Goal: Information Seeking & Learning: Learn about a topic

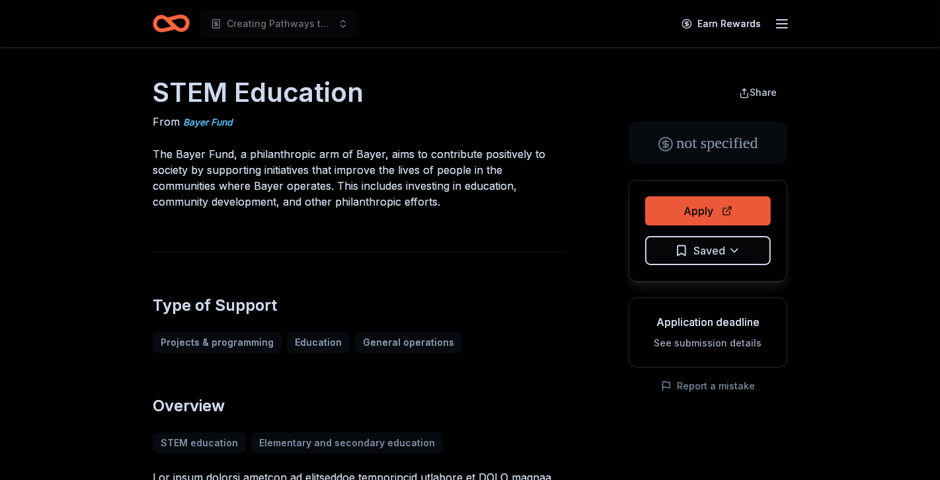
click at [680, 210] on button "Apply" at bounding box center [708, 210] width 126 height 29
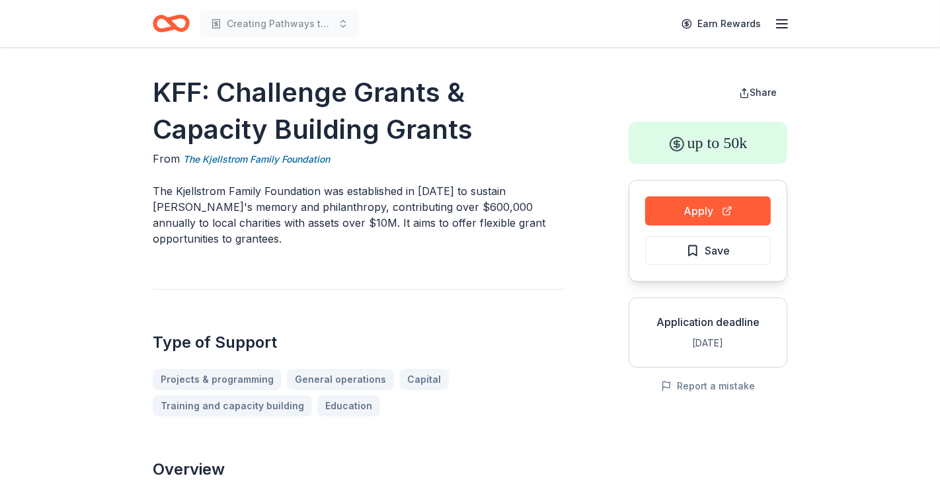
click at [190, 20] on div "Creating Pathways to STEM for Marginalized Youth" at bounding box center [256, 23] width 206 height 31
click at [174, 22] on icon "Home" at bounding box center [171, 23] width 37 height 31
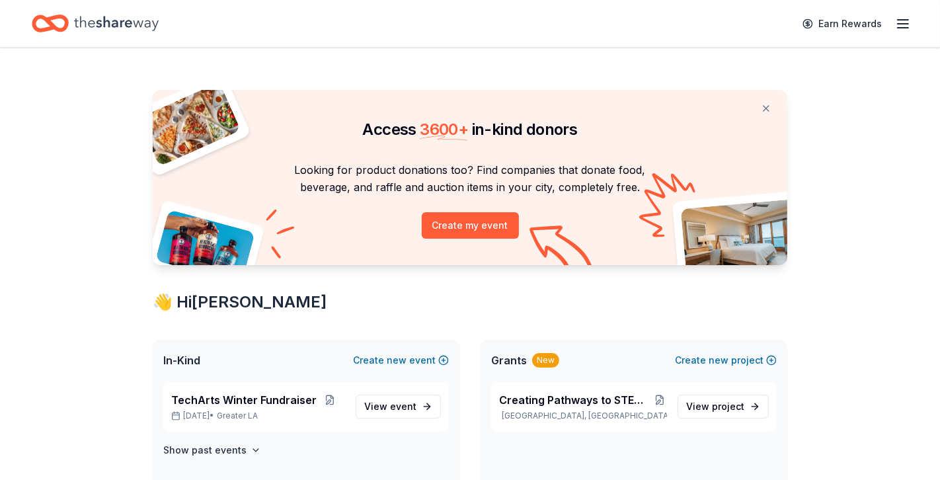
click at [124, 19] on icon "Home" at bounding box center [116, 23] width 85 height 27
click at [903, 24] on line "button" at bounding box center [903, 24] width 11 height 0
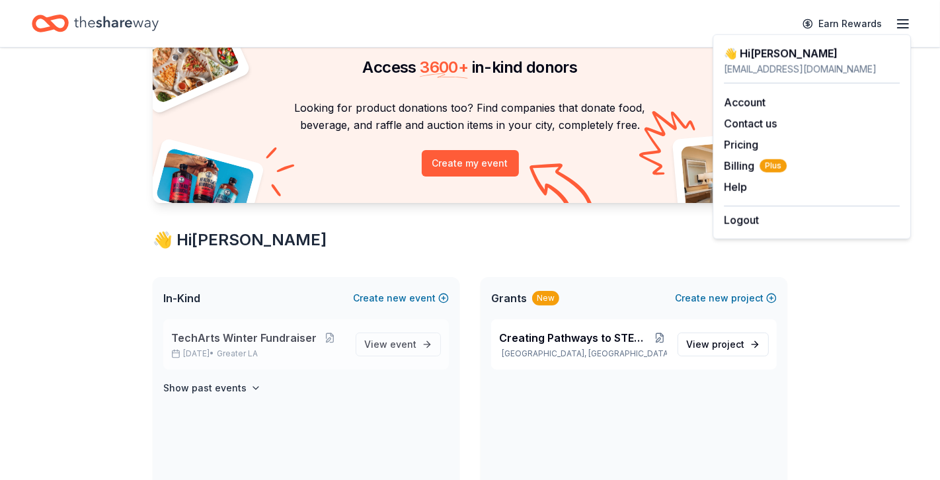
scroll to position [60, 0]
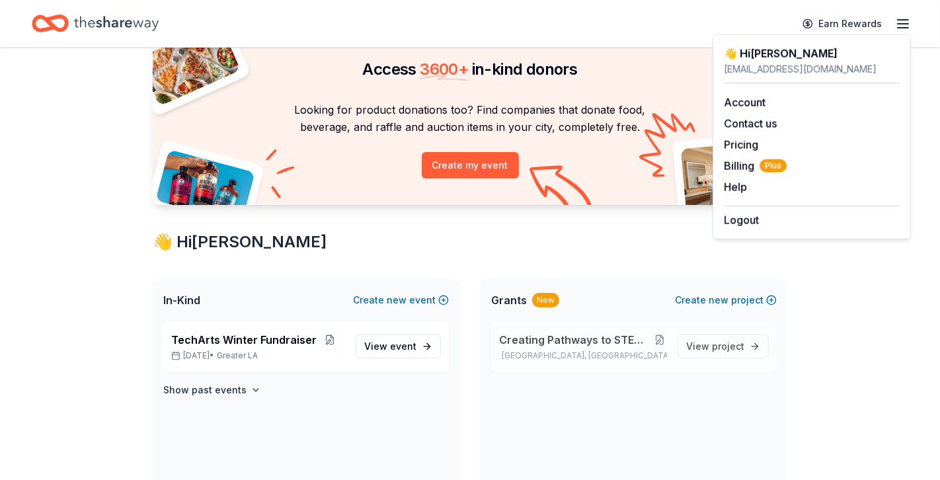
click at [665, 339] on button at bounding box center [659, 340] width 15 height 11
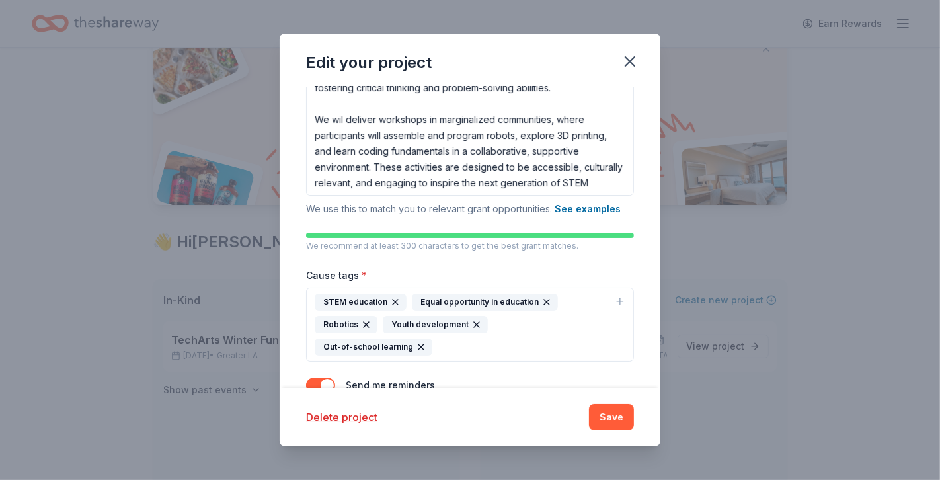
scroll to position [208, 0]
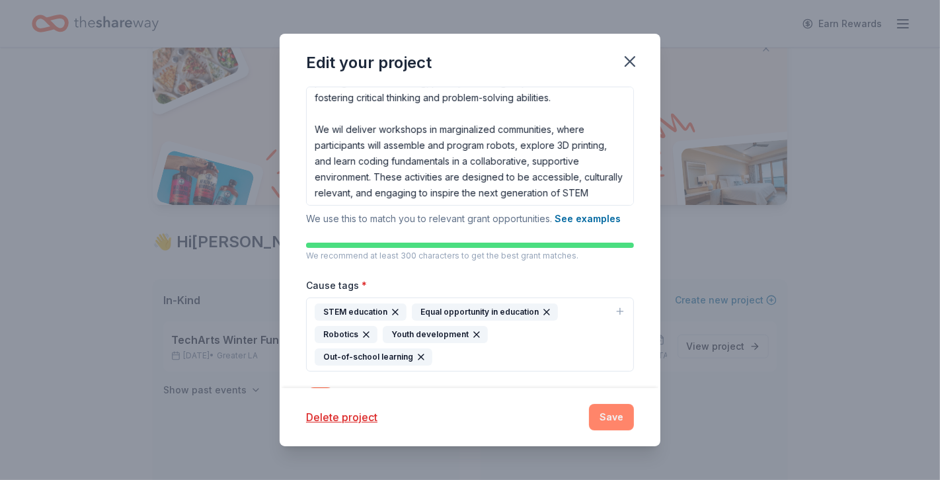
click at [600, 418] on button "Save" at bounding box center [611, 417] width 45 height 26
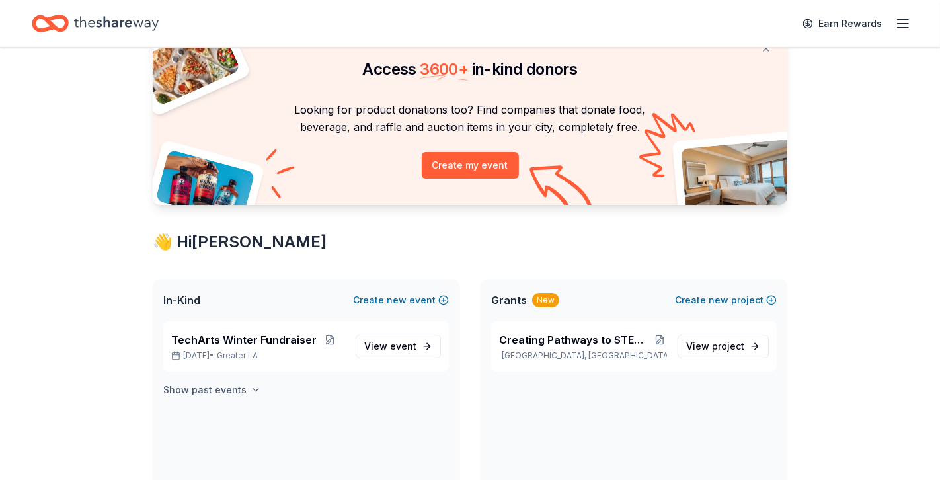
click at [233, 395] on h4 "Show past events" at bounding box center [204, 390] width 83 height 16
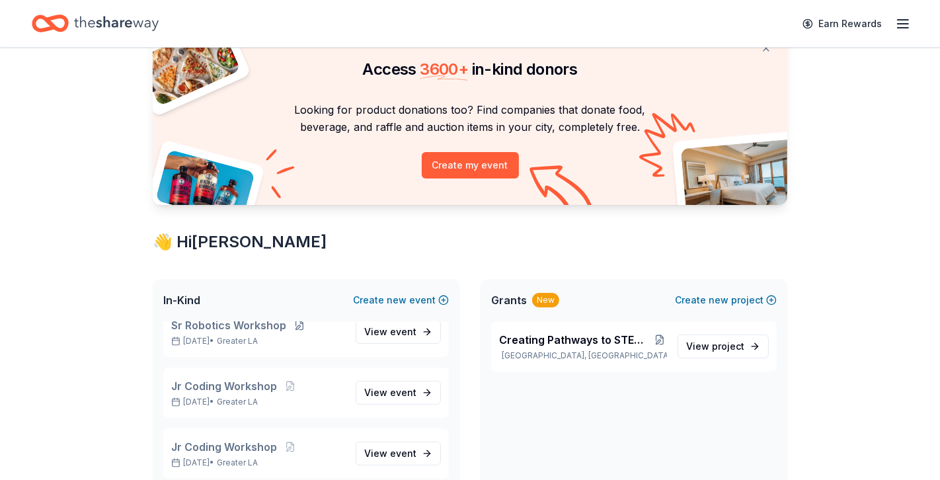
scroll to position [0, 0]
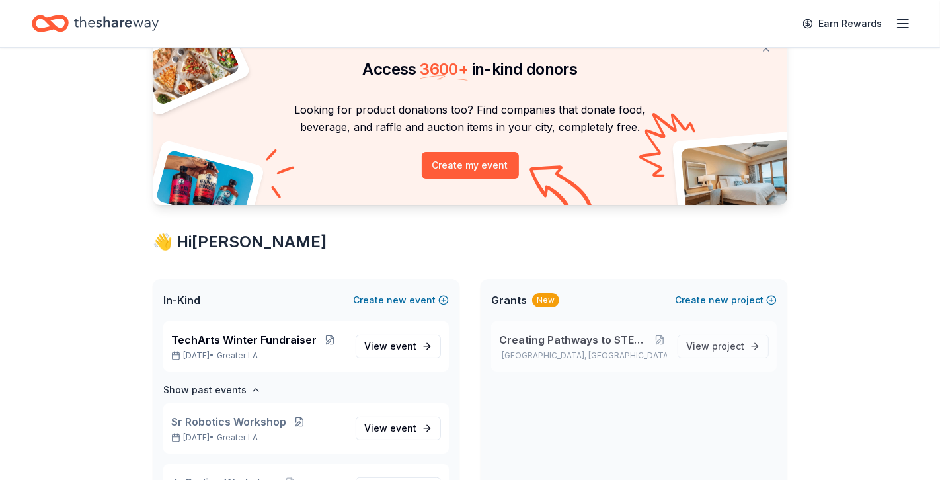
click at [526, 354] on p "Los Angeles, CA" at bounding box center [583, 356] width 168 height 11
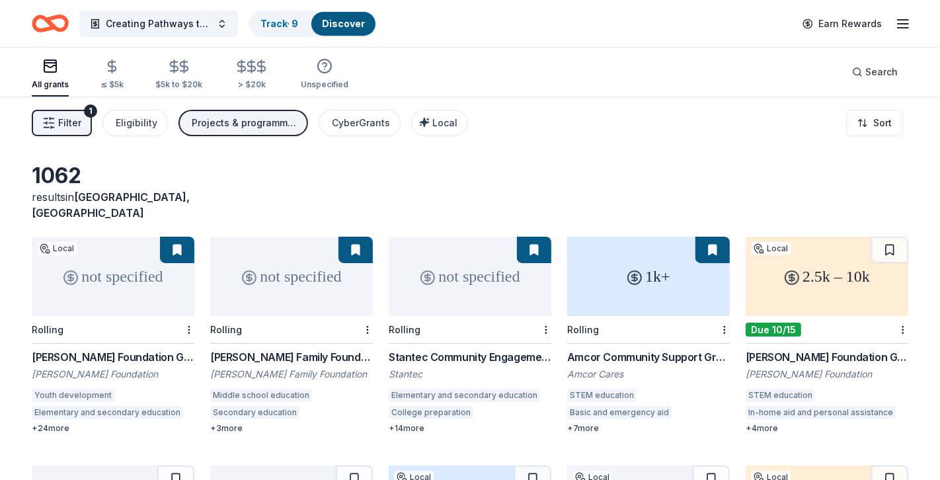
click at [776, 257] on div "2.5k – 10k" at bounding box center [827, 276] width 163 height 79
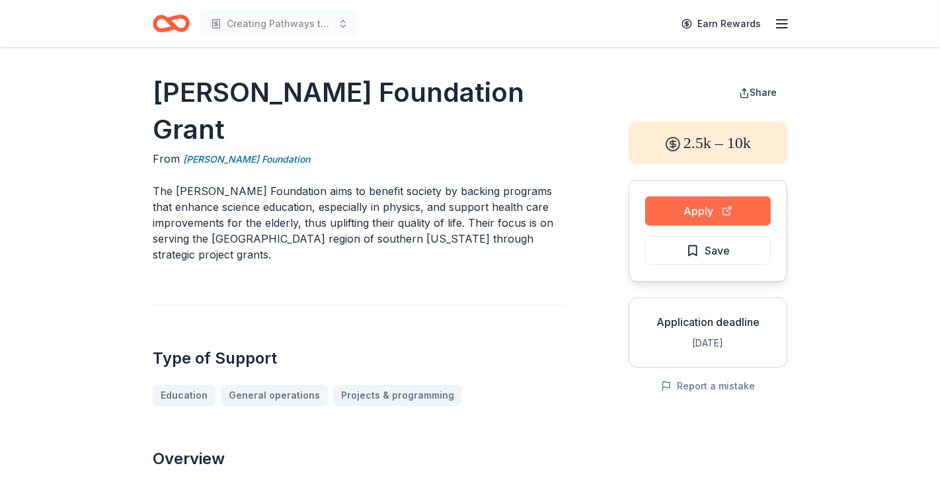
click at [661, 216] on button "Apply" at bounding box center [708, 210] width 126 height 29
